Goal: Use online tool/utility: Utilize a website feature to perform a specific function

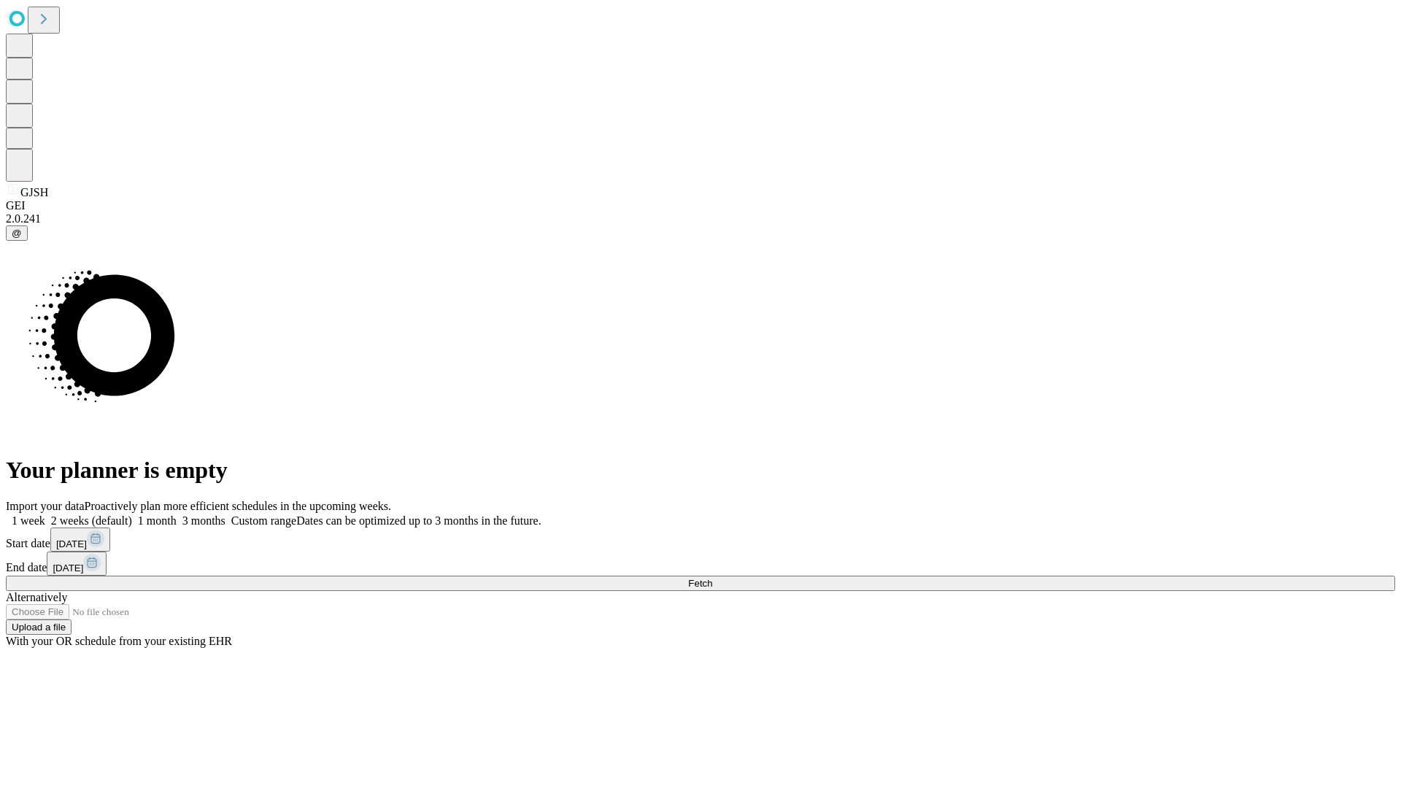
click at [712, 578] on span "Fetch" at bounding box center [700, 583] width 24 height 11
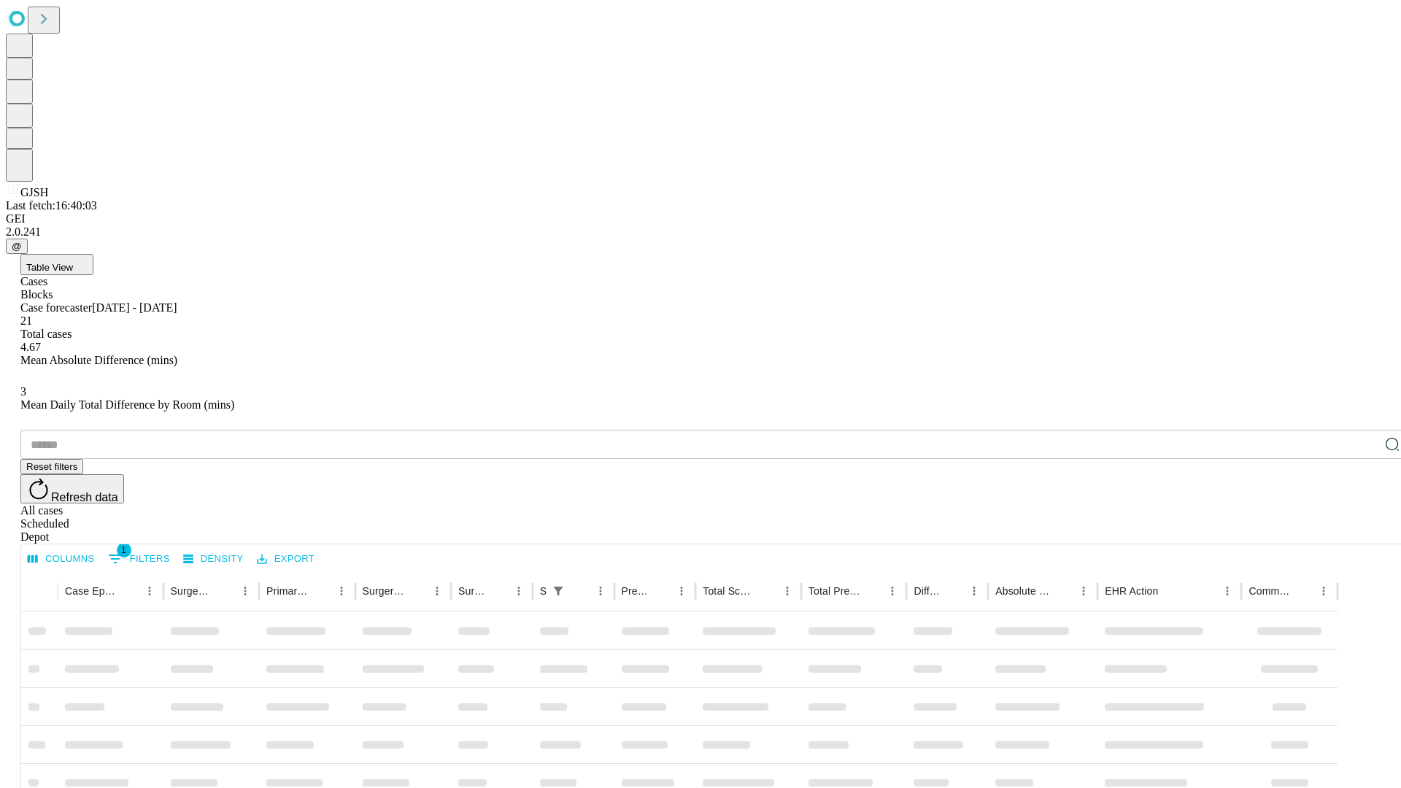
click at [73, 262] on span "Table View" at bounding box center [49, 267] width 47 height 11
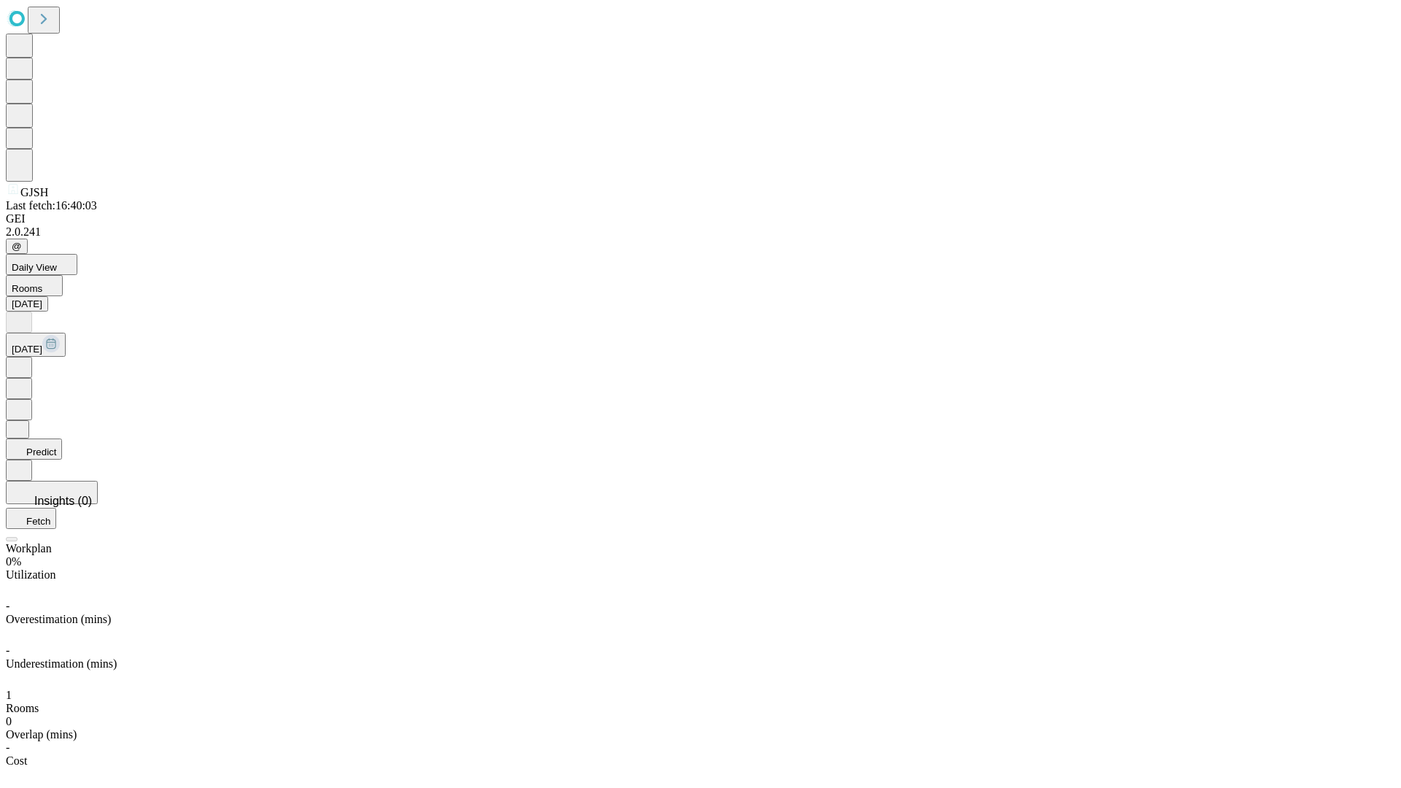
click at [62, 438] on button "Predict" at bounding box center [34, 448] width 56 height 21
